Goal: Task Accomplishment & Management: Complete application form

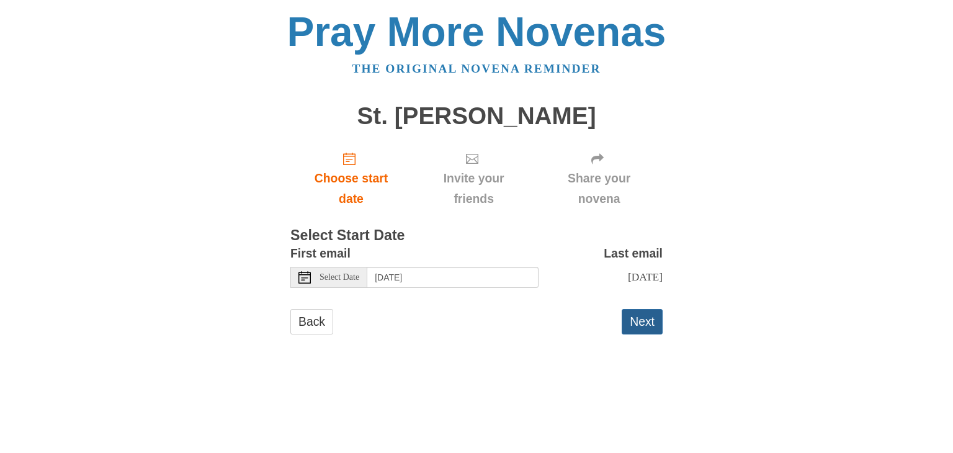
click at [648, 323] on button "Next" at bounding box center [642, 321] width 41 height 25
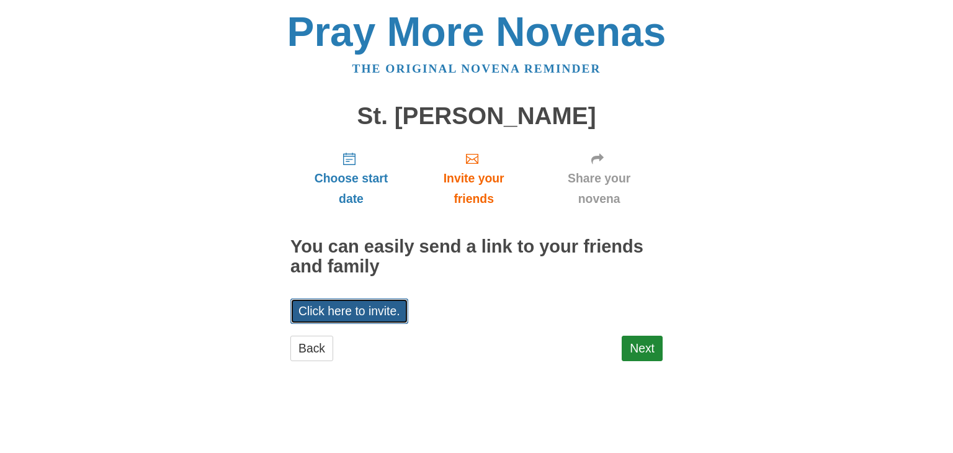
click at [377, 307] on link "Click here to invite." at bounding box center [349, 311] width 118 height 25
click at [214, 369] on div "Pray More Novenas The original novena reminder [GEOGRAPHIC_DATA][PERSON_NAME] C…" at bounding box center [477, 198] width 726 height 397
click at [639, 342] on link "Next" at bounding box center [642, 348] width 41 height 25
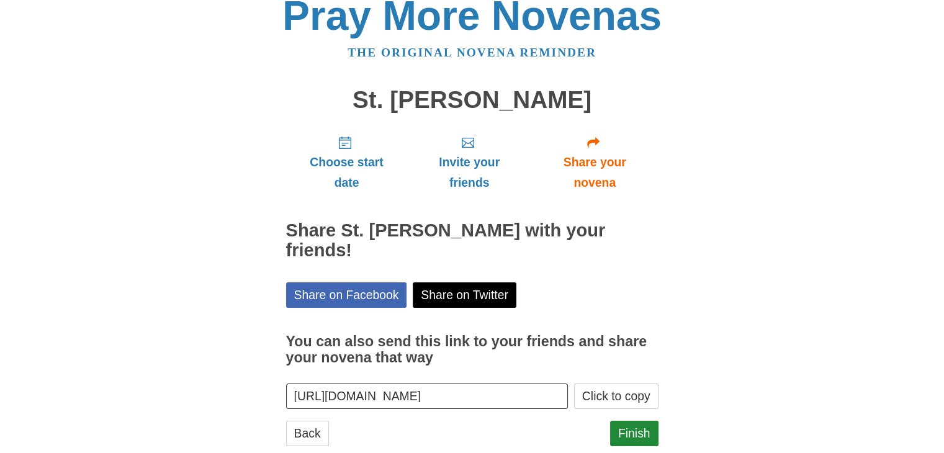
scroll to position [25, 0]
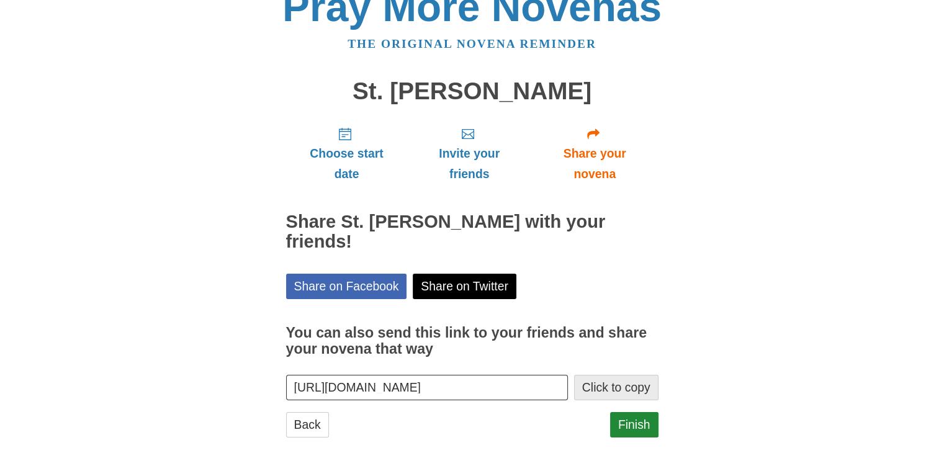
click at [621, 375] on button "Click to copy" at bounding box center [616, 387] width 84 height 25
click at [638, 412] on link "Finish" at bounding box center [634, 424] width 48 height 25
